Goal: Find specific page/section: Find specific page/section

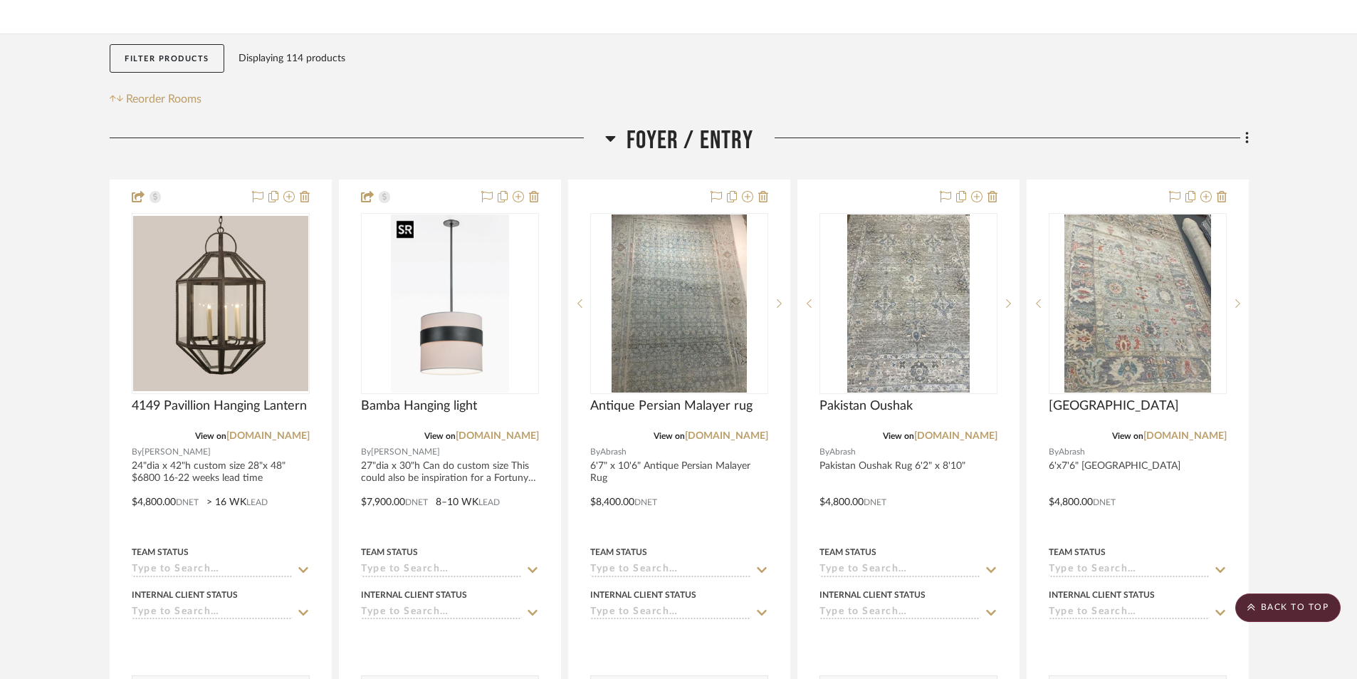
scroll to position [123, 0]
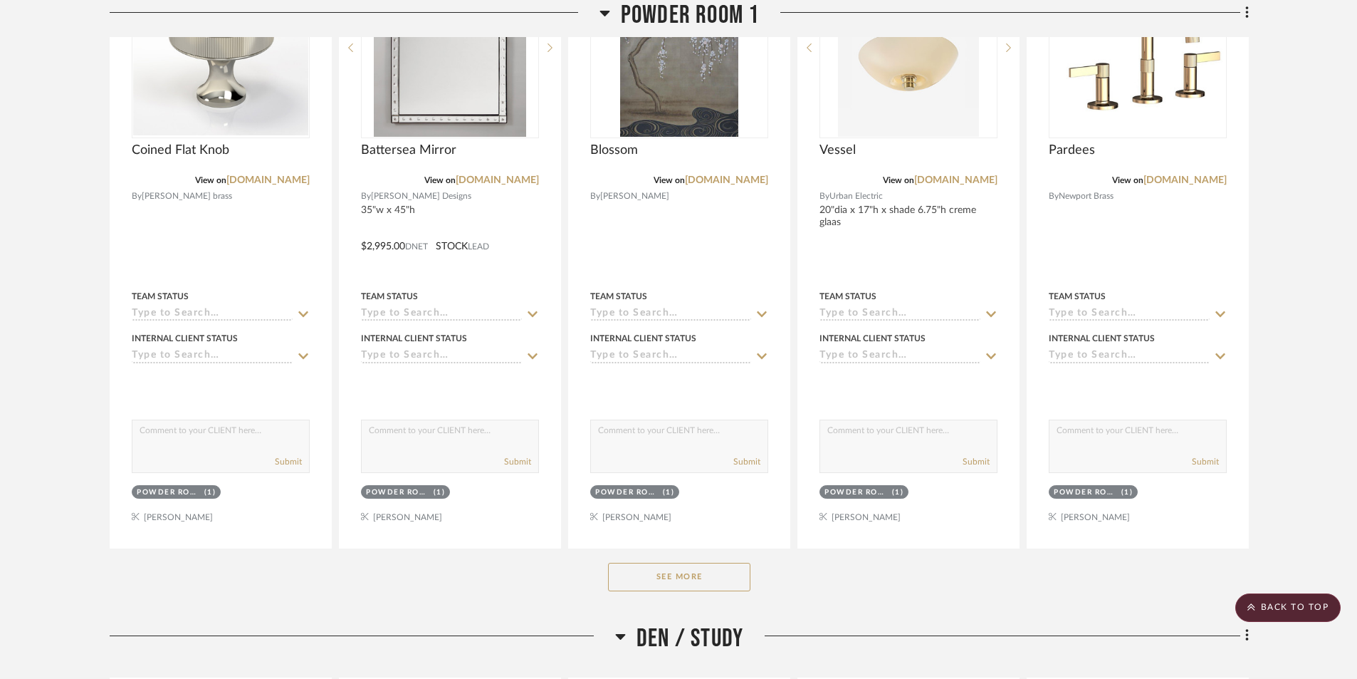
scroll to position [1994, 0]
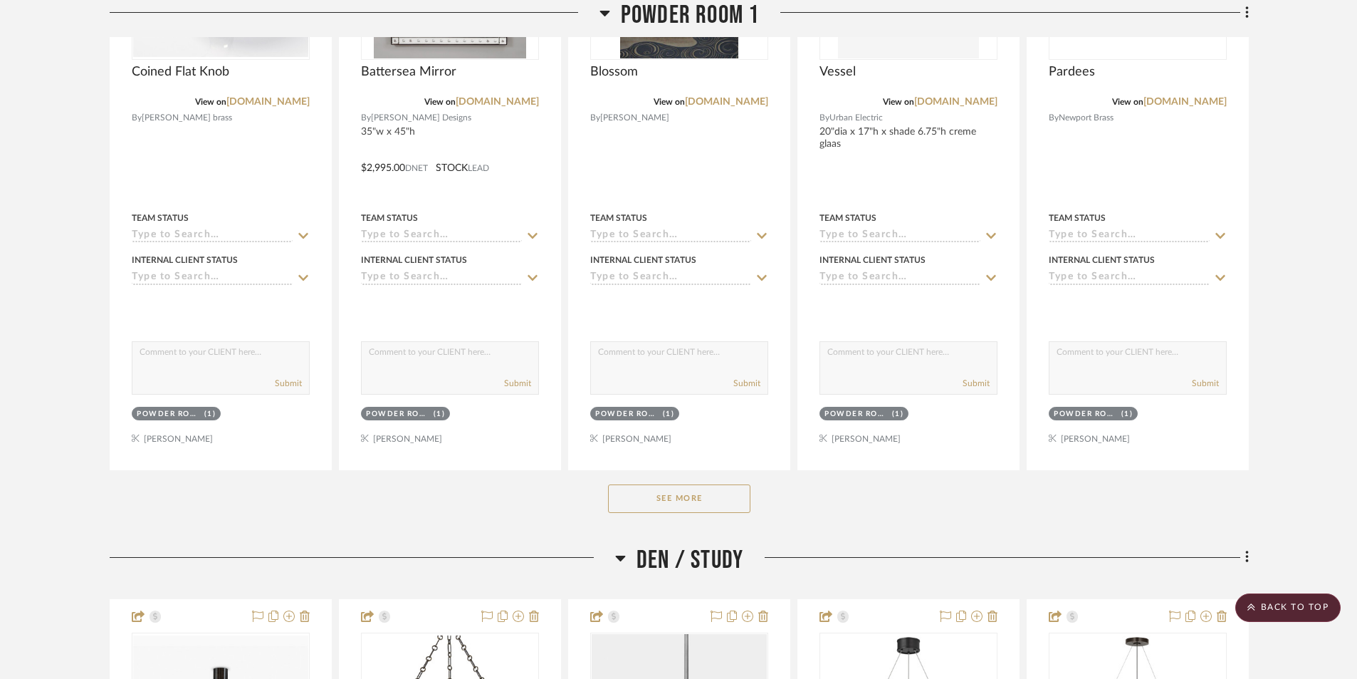
click at [647, 492] on button "See More" at bounding box center [679, 498] width 142 height 28
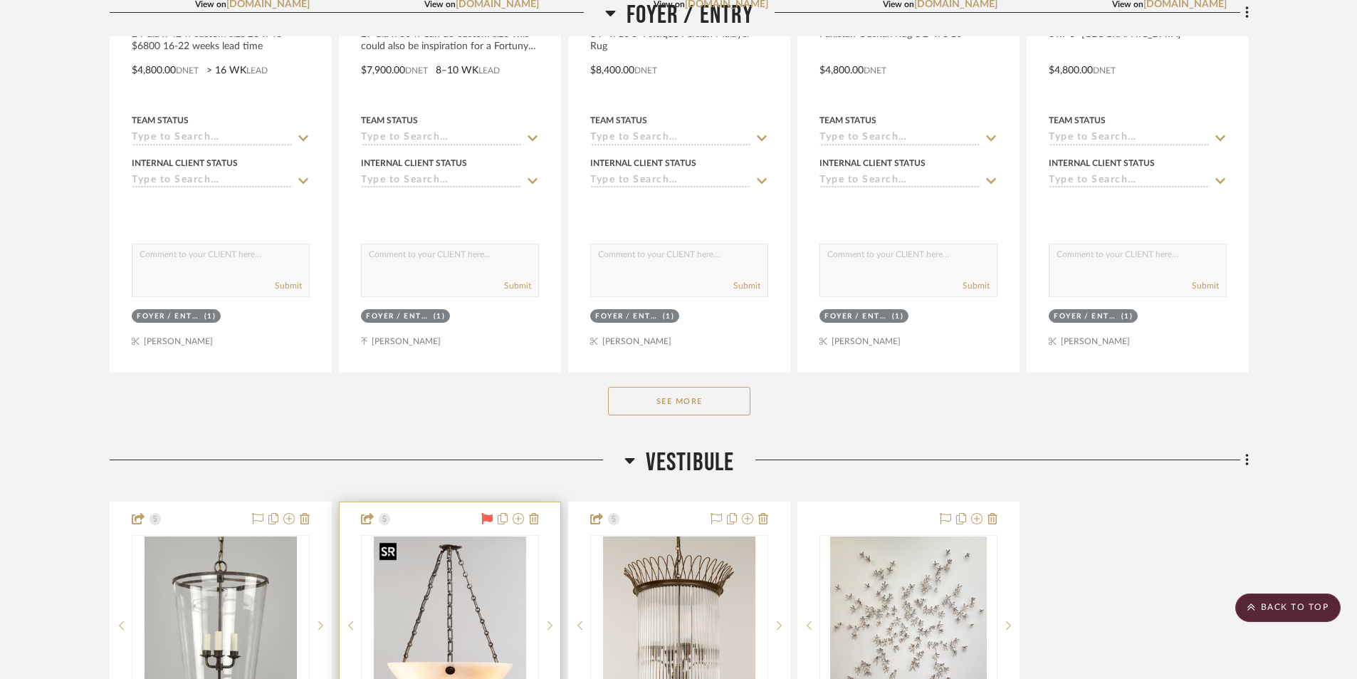
scroll to position [0, 0]
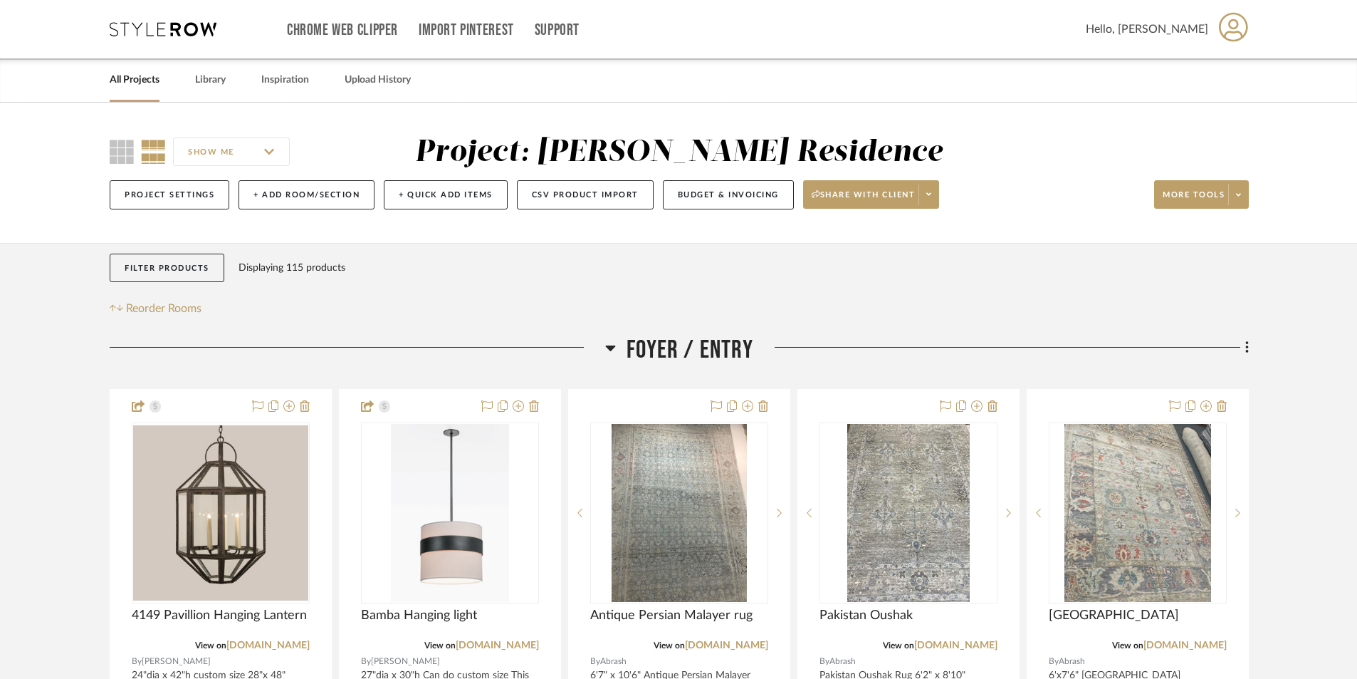
click at [151, 80] on link "All Projects" at bounding box center [135, 79] width 50 height 19
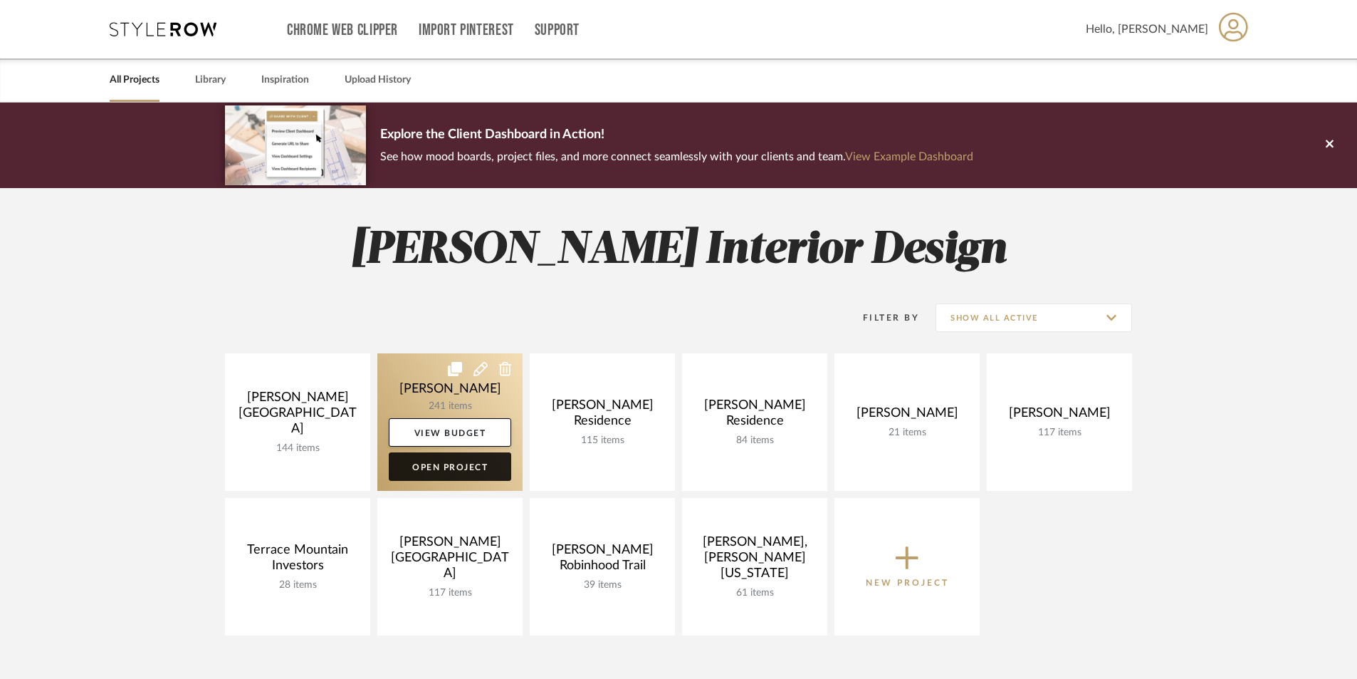
click at [454, 471] on link "Open Project" at bounding box center [450, 466] width 122 height 28
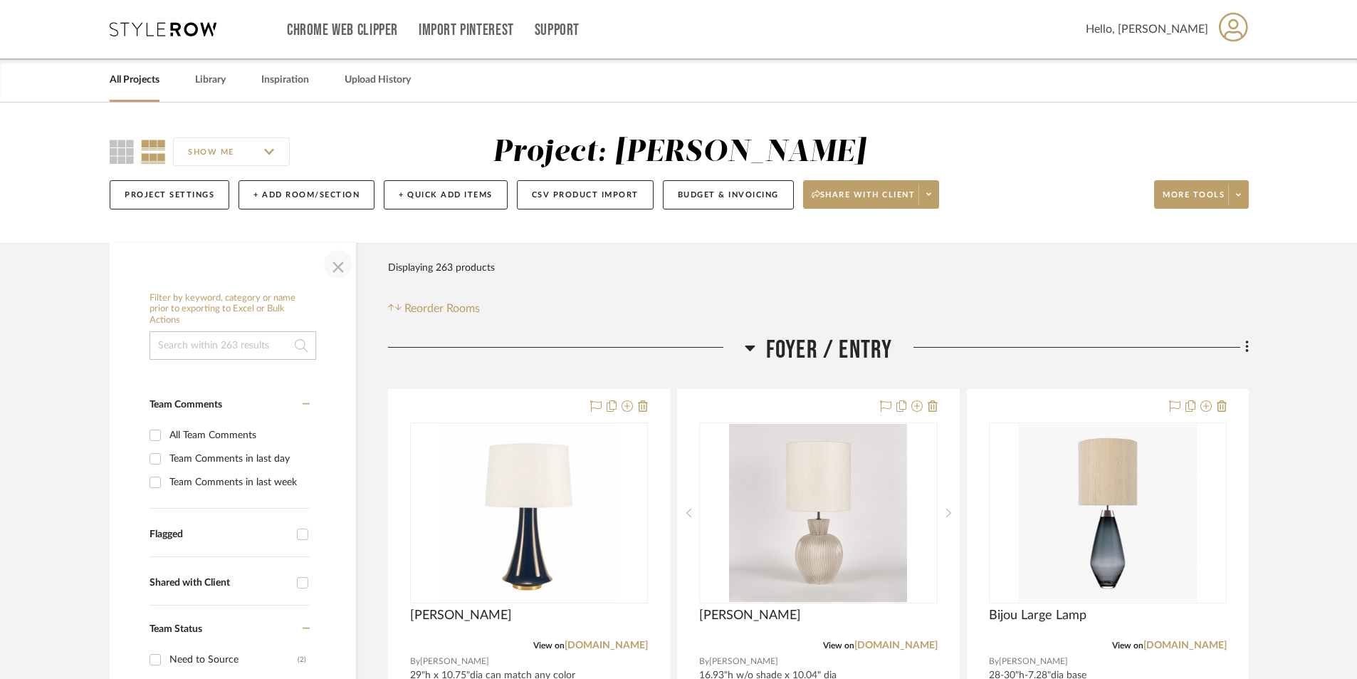
click at [335, 264] on span "button" at bounding box center [338, 264] width 34 height 34
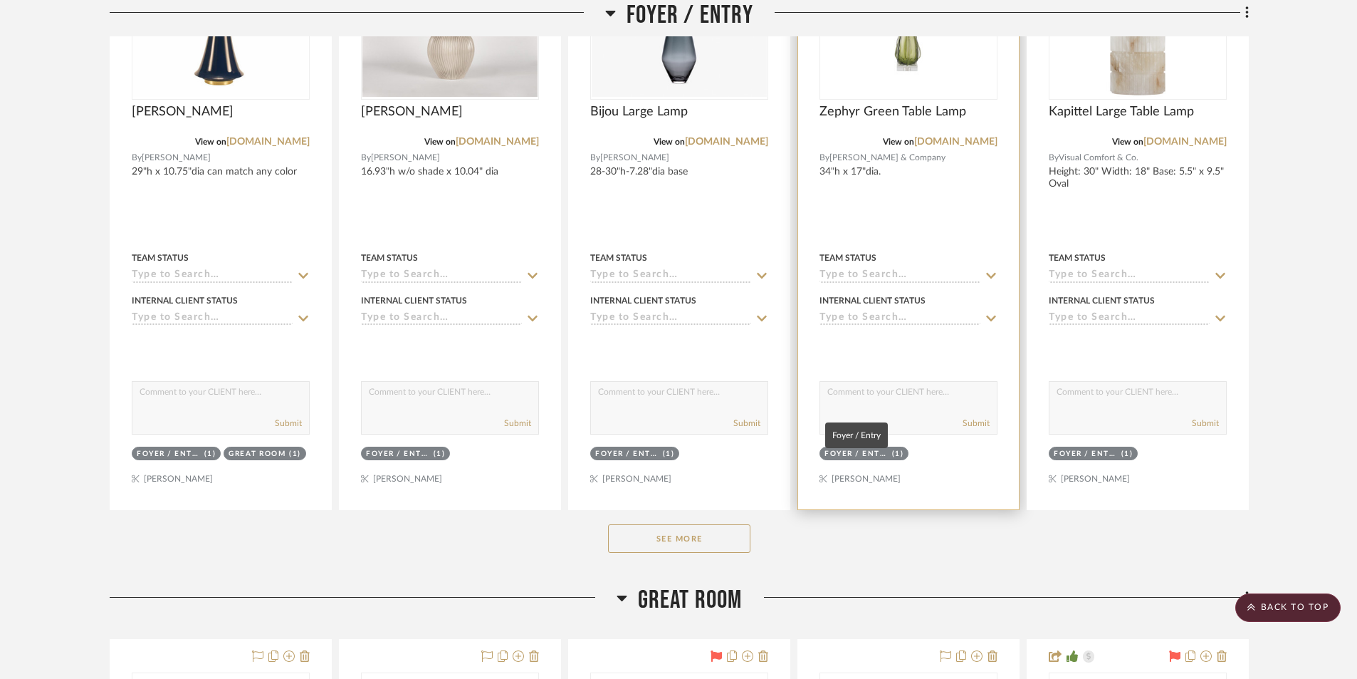
scroll to position [783, 0]
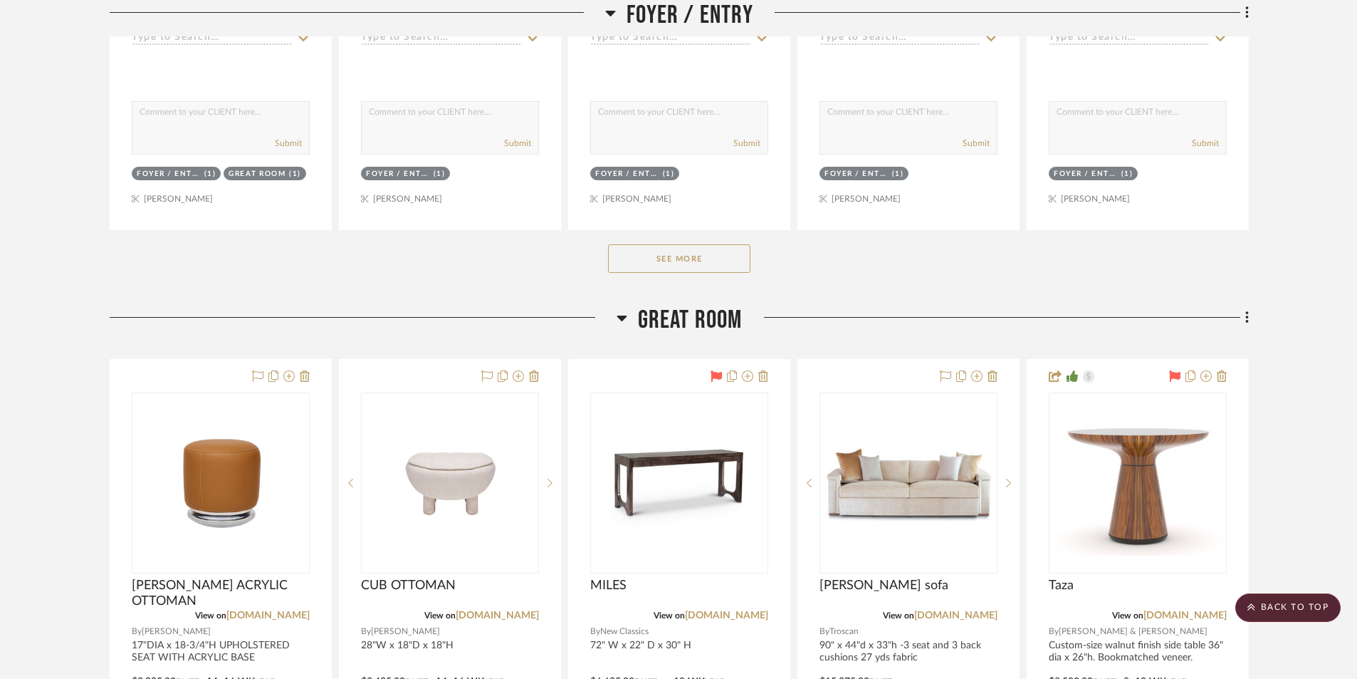
click at [726, 260] on button "See More" at bounding box center [679, 258] width 142 height 28
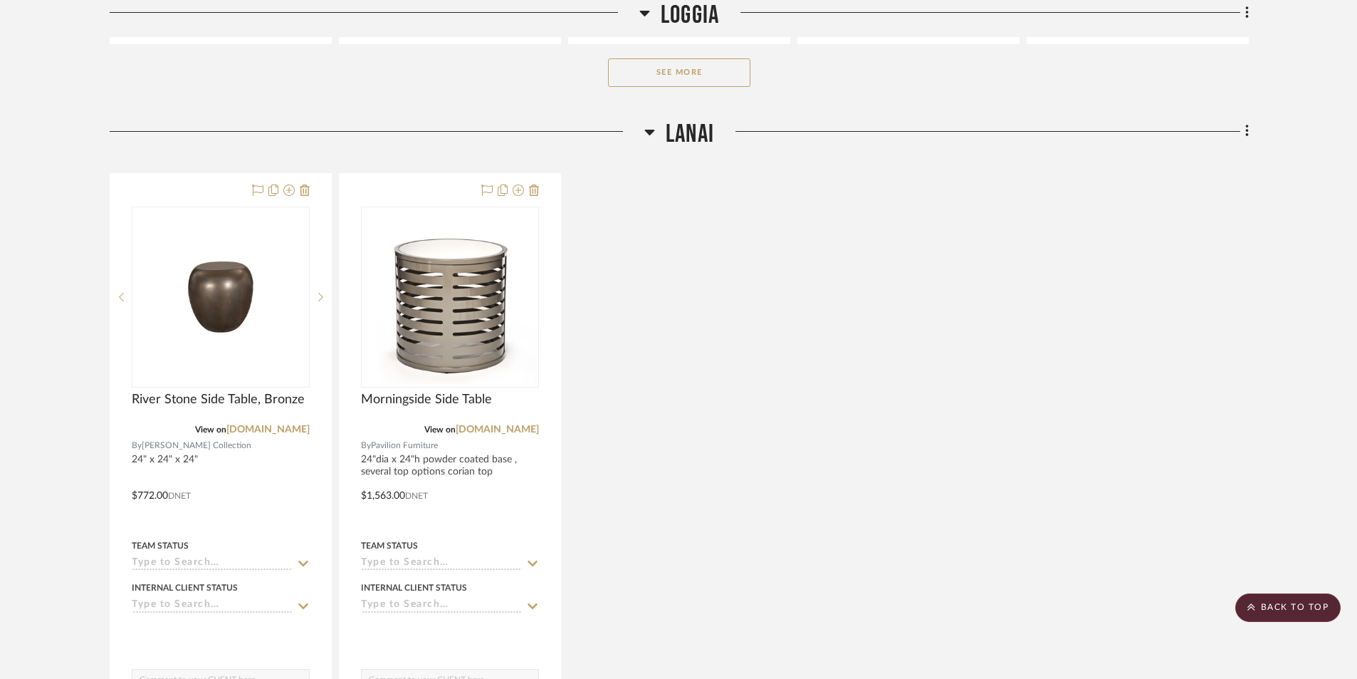
scroll to position [3133, 0]
